Goal: Obtain resource: Download file/media

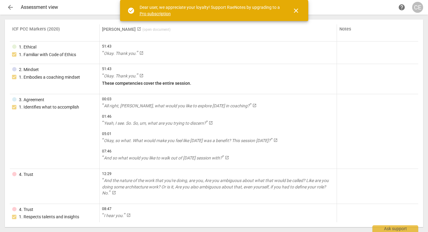
click at [296, 10] on span "close" at bounding box center [295, 10] width 7 height 7
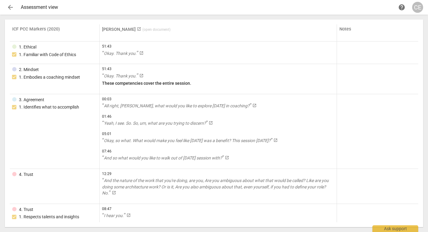
click at [8, 7] on span "arrow_back" at bounding box center [10, 7] width 7 height 7
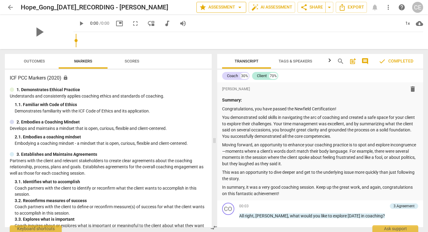
click at [236, 9] on span "arrow_drop_down" at bounding box center [239, 7] width 7 height 7
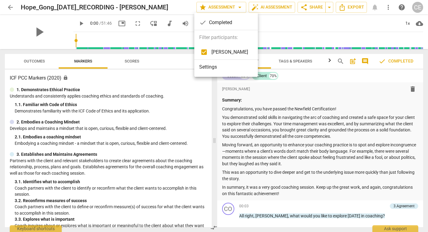
click at [238, 8] on div at bounding box center [214, 116] width 428 height 232
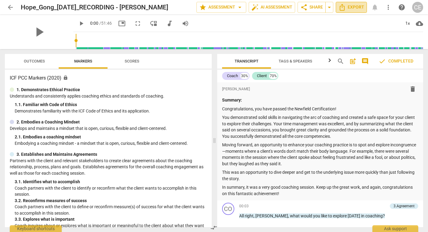
click at [356, 7] on span "Export" at bounding box center [351, 7] width 26 height 7
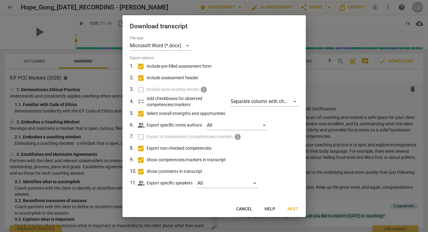
click at [294, 212] on span "Next" at bounding box center [292, 209] width 11 height 6
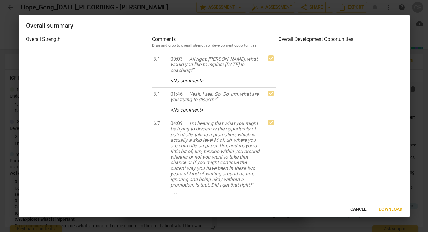
click at [385, 210] on span "Download" at bounding box center [391, 210] width 24 height 6
